Goal: Task Accomplishment & Management: Use online tool/utility

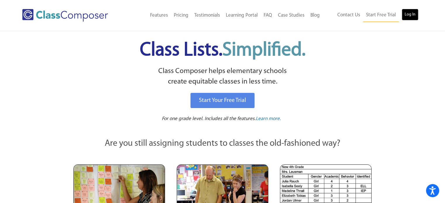
click at [414, 13] on link "Log In" at bounding box center [410, 15] width 17 height 12
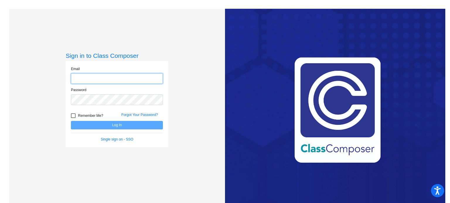
click at [119, 76] on input "email" at bounding box center [117, 78] width 92 height 11
type input "peakes@mbgsd.org"
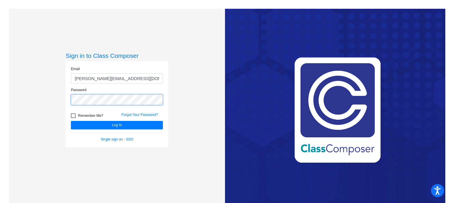
click at [71, 121] on button "Log In" at bounding box center [117, 125] width 92 height 8
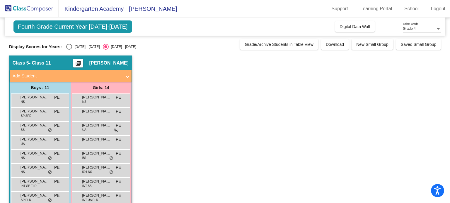
click at [78, 46] on div "2024 - 2025" at bounding box center [86, 46] width 28 height 5
click at [69, 50] on input "2024 - 2025" at bounding box center [69, 50] width 0 height 0
radio input "true"
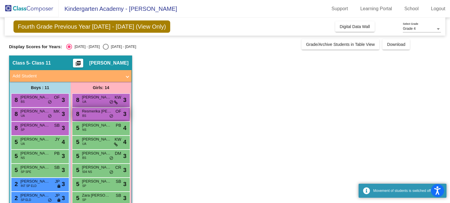
click at [97, 112] on span "Resmerika Chamlagain" at bounding box center [96, 112] width 29 height 6
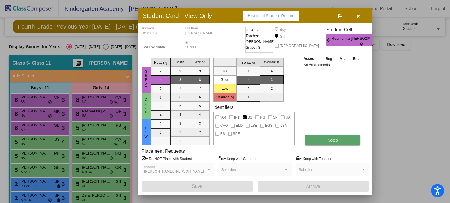
click at [328, 137] on button "Notes" at bounding box center [332, 140] width 55 height 11
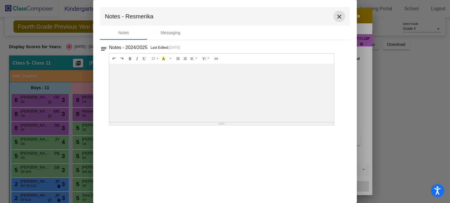
drag, startPoint x: 338, startPoint y: 18, endPoint x: 338, endPoint y: 14, distance: 4.4
click at [338, 17] on mat-icon "close" at bounding box center [338, 16] width 7 height 7
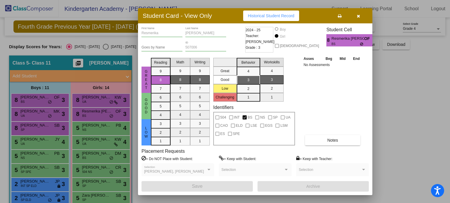
click at [360, 18] on button "button" at bounding box center [358, 16] width 19 height 11
